Goal: Transaction & Acquisition: Purchase product/service

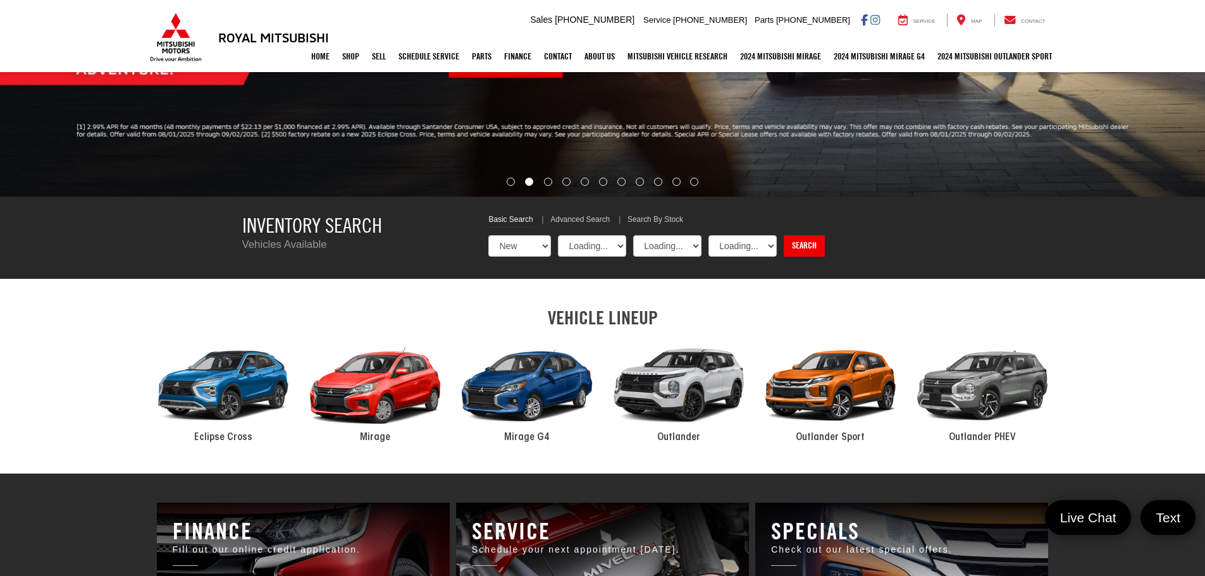
select select "Mitsubishi"
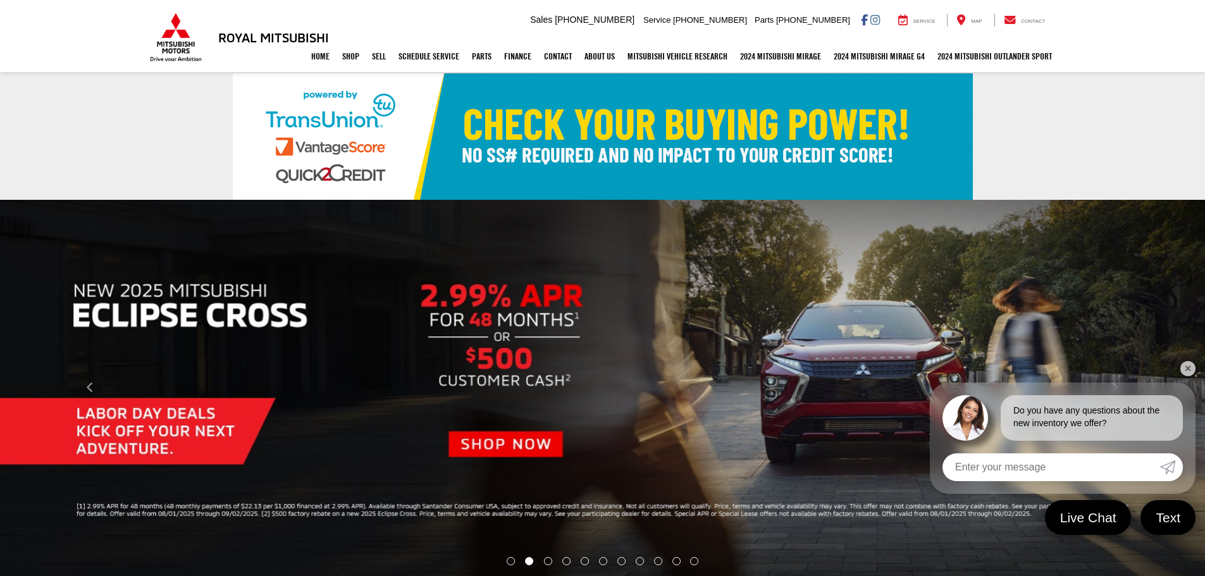
click at [497, 444] on img "carousel slide number 2 of 11" at bounding box center [602, 388] width 1205 height 377
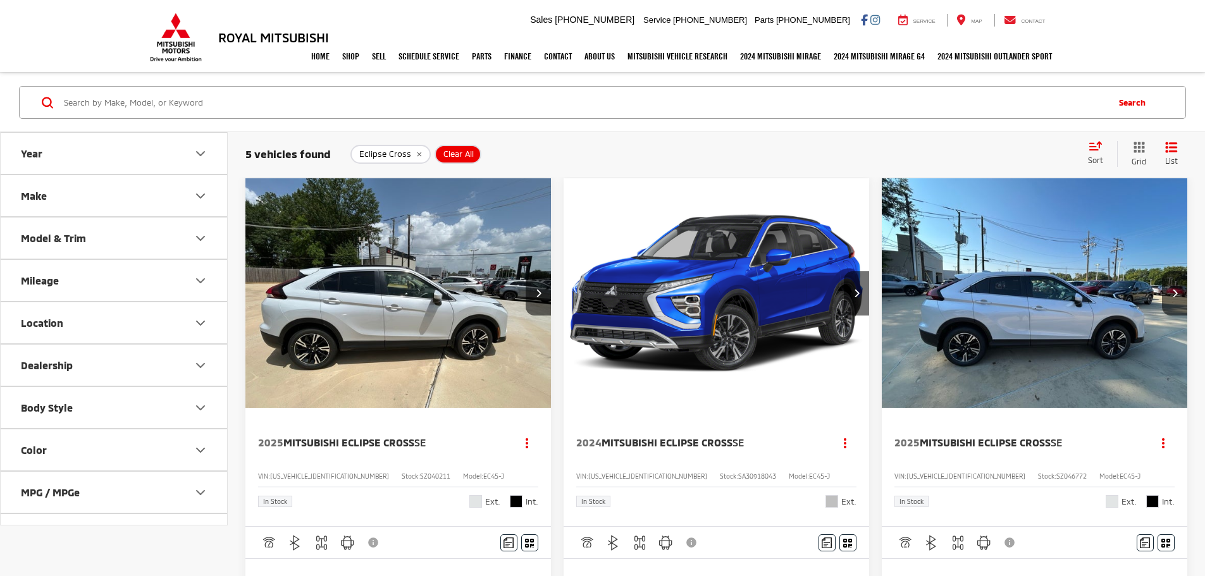
click at [394, 293] on img "2025 Mitsubishi Eclipse Cross SE 0" at bounding box center [399, 293] width 308 height 231
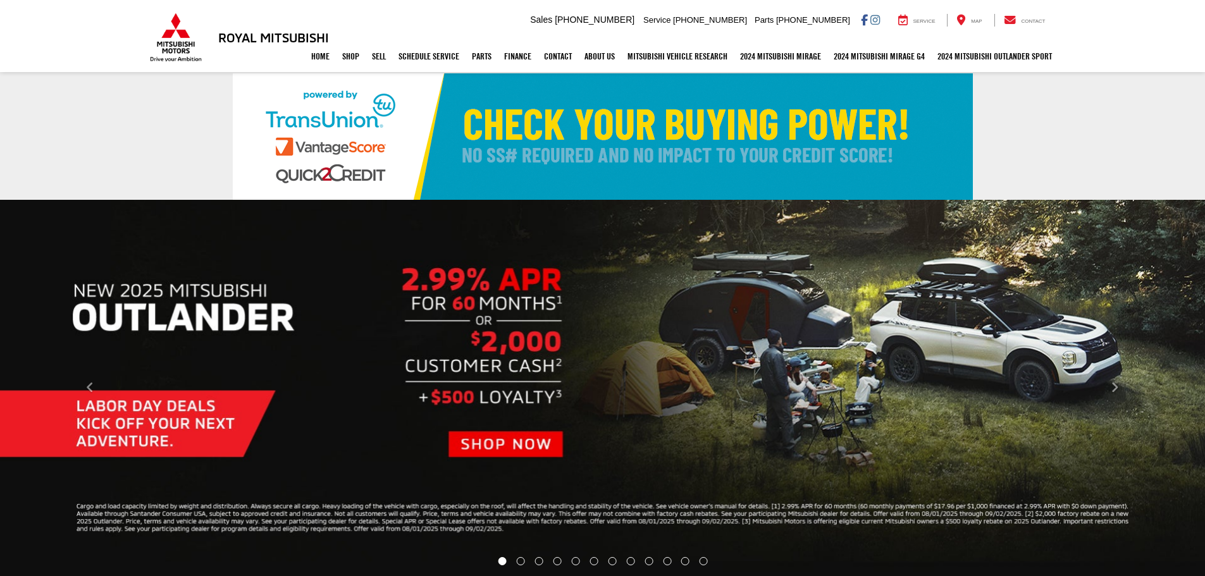
select select "Mitsubishi"
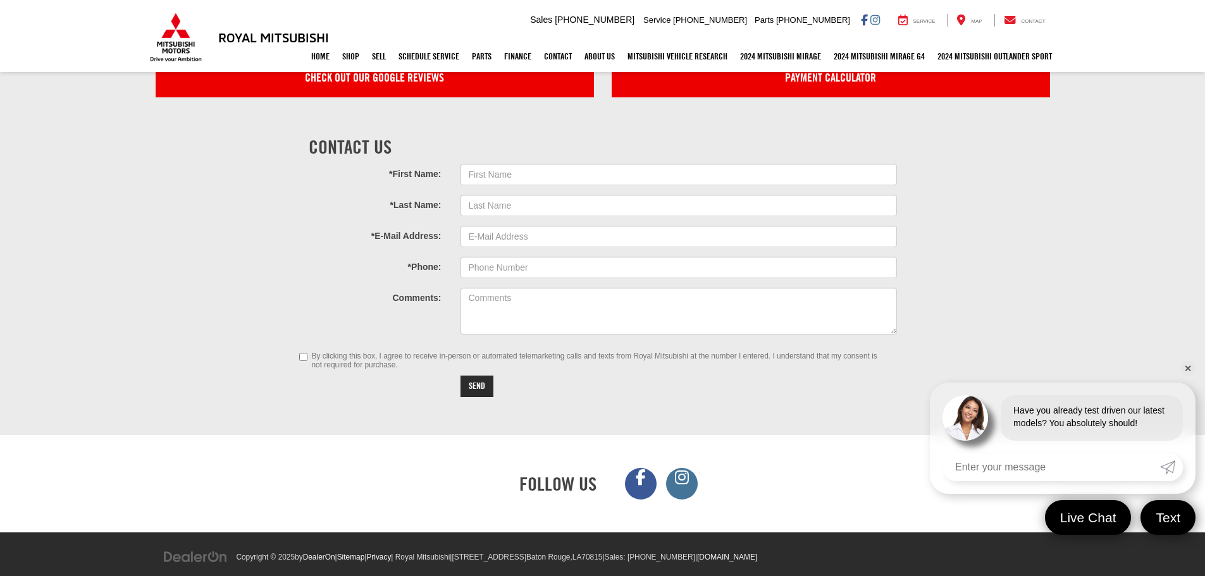
scroll to position [3474, 0]
